Goal: Task Accomplishment & Management: Manage account settings

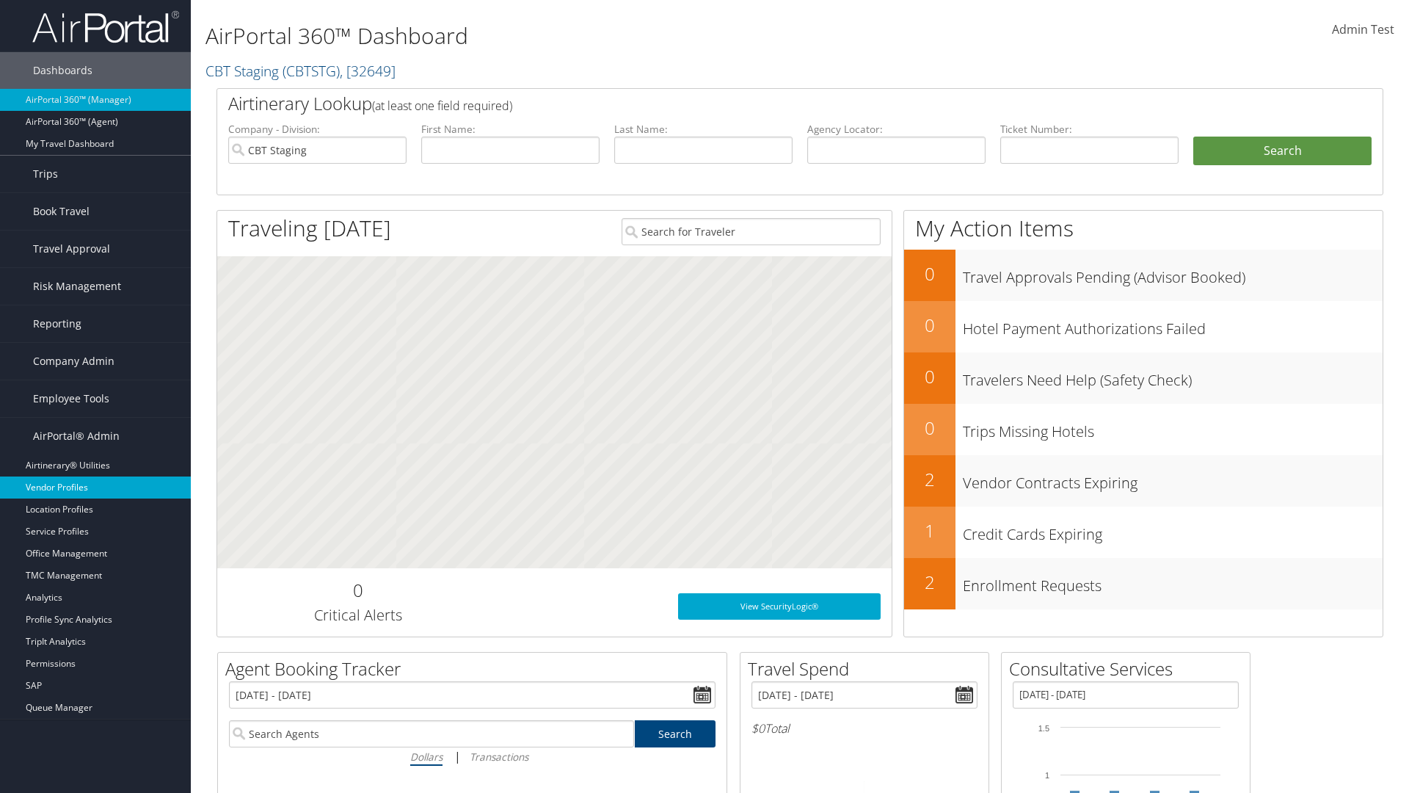
click at [95, 487] on link "Vendor Profiles" at bounding box center [95, 487] width 191 height 22
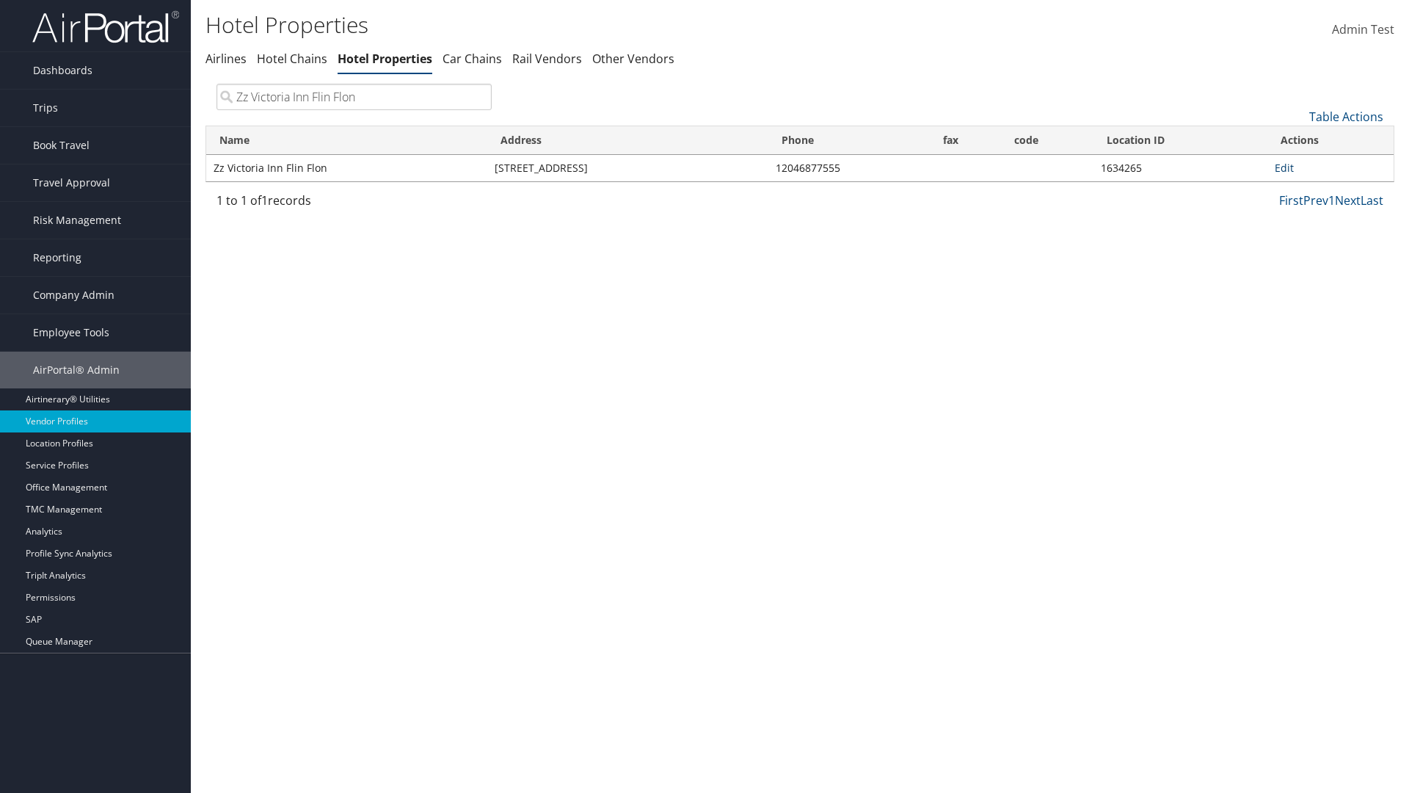
type input "Zz Victoria Inn Flin Flon"
click at [1284, 167] on link "Edit" at bounding box center [1284, 168] width 19 height 14
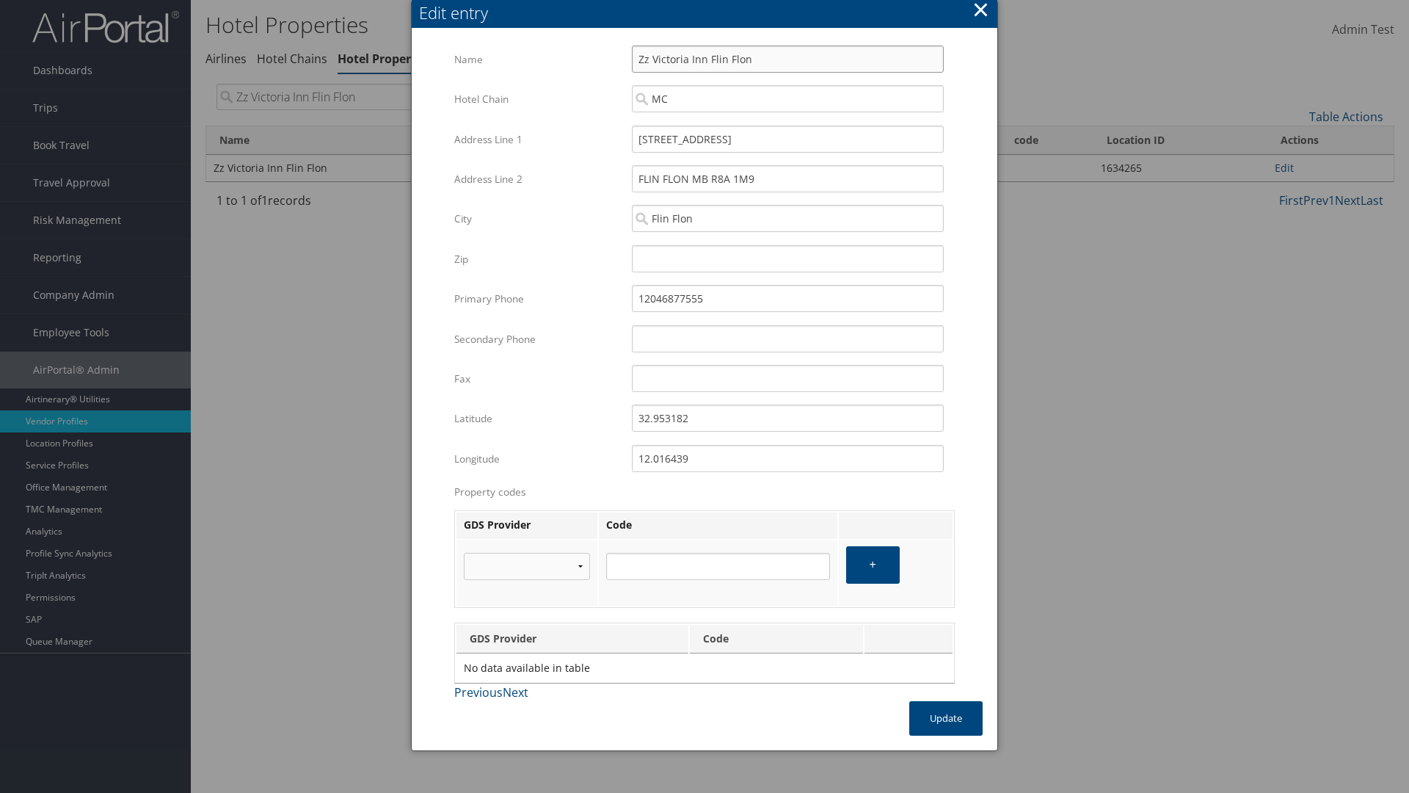
click at [787, 59] on input "Zz Victoria Inn Flin Flon" at bounding box center [788, 59] width 312 height 27
type input "Zz Victoria Inn Flin Flon"
click at [787, 139] on input "[STREET_ADDRESS]" at bounding box center [788, 138] width 312 height 27
type input "[STREET_ADDRESS]"
click at [787, 418] on input "32.953182" at bounding box center [788, 417] width 312 height 27
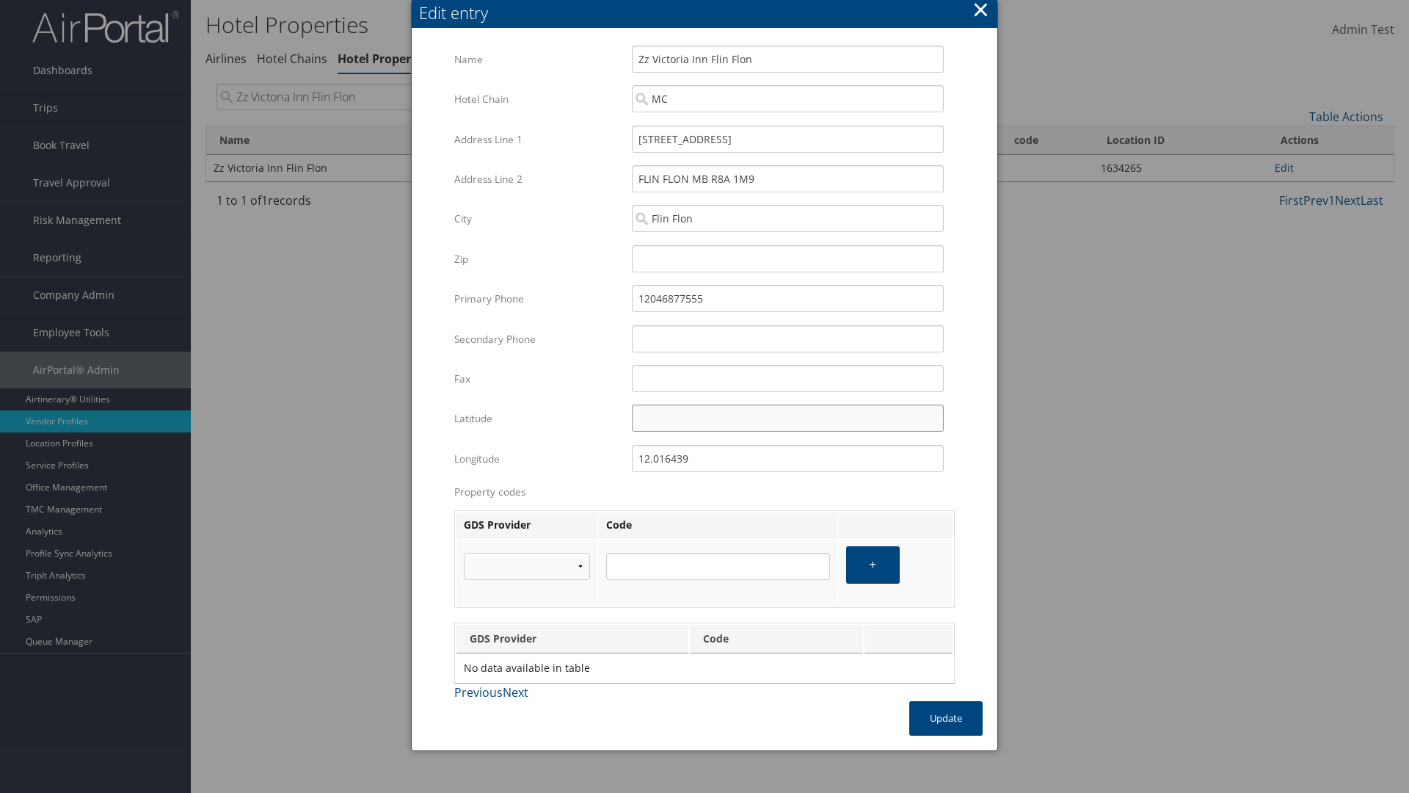
type input "32.953182"
click at [787, 458] on input "12.016439" at bounding box center [788, 458] width 312 height 27
type input "12.016439"
click at [946, 718] on button "Update" at bounding box center [945, 718] width 73 height 34
